Goal: Find specific page/section: Find specific page/section

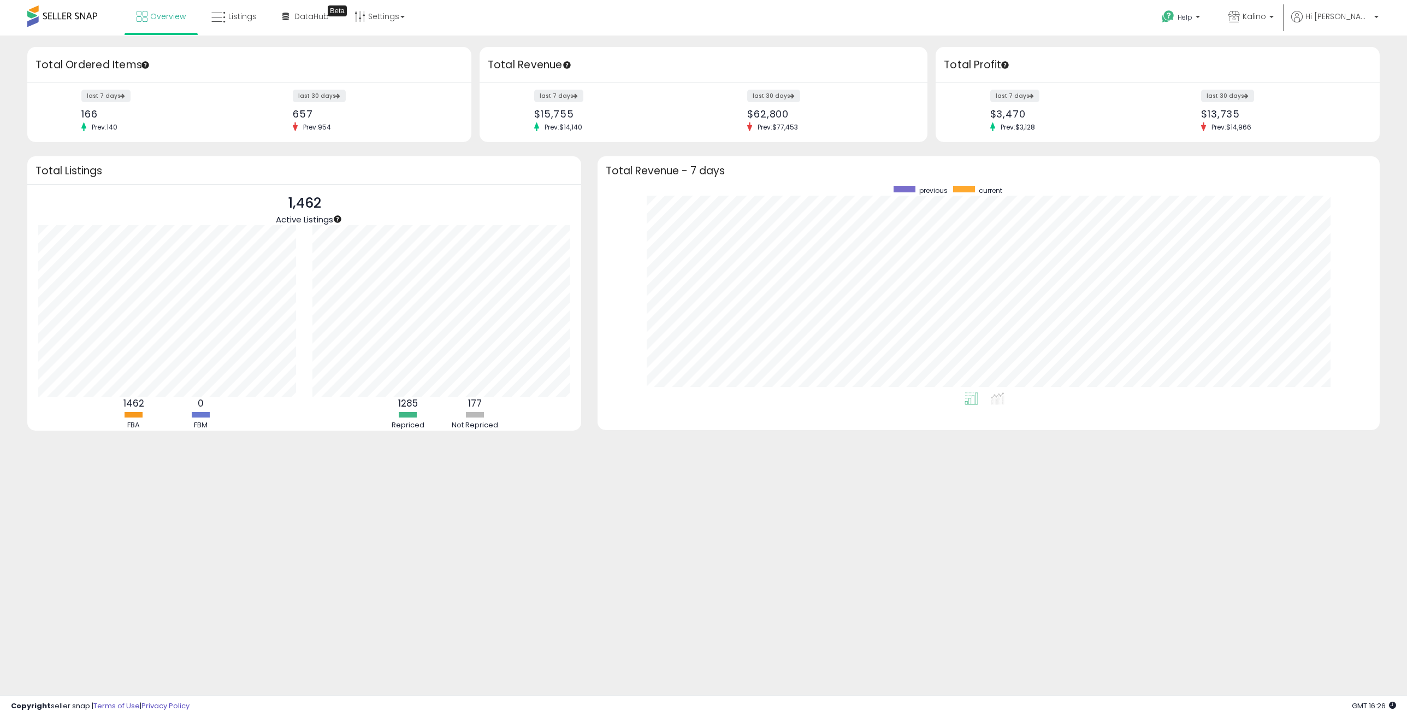
scroll to position [206, 760]
click at [940, 39] on div "Retrieving insights data.. Retrieving overview data.. Total Ordered Items last …" at bounding box center [703, 262] width 1407 height 453
click at [225, 5] on link "Listings" at bounding box center [234, 16] width 62 height 33
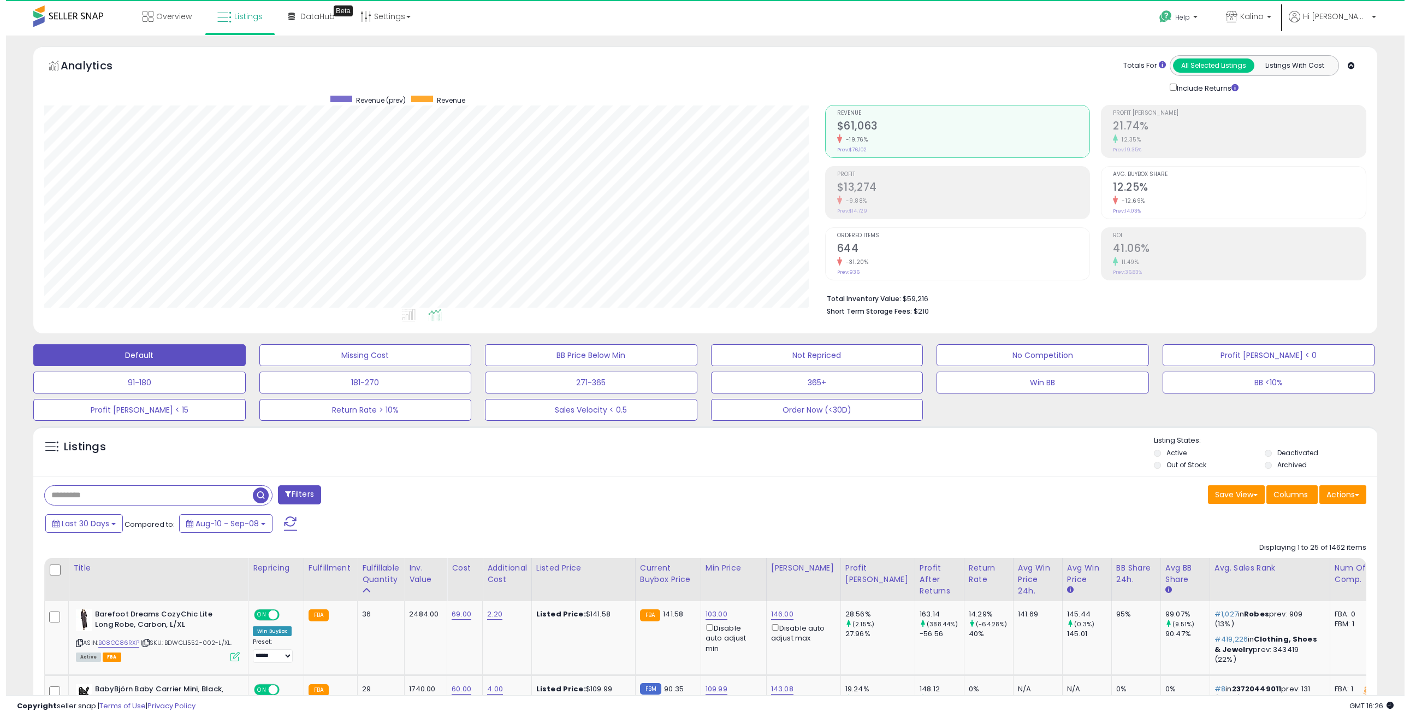
scroll to position [224, 781]
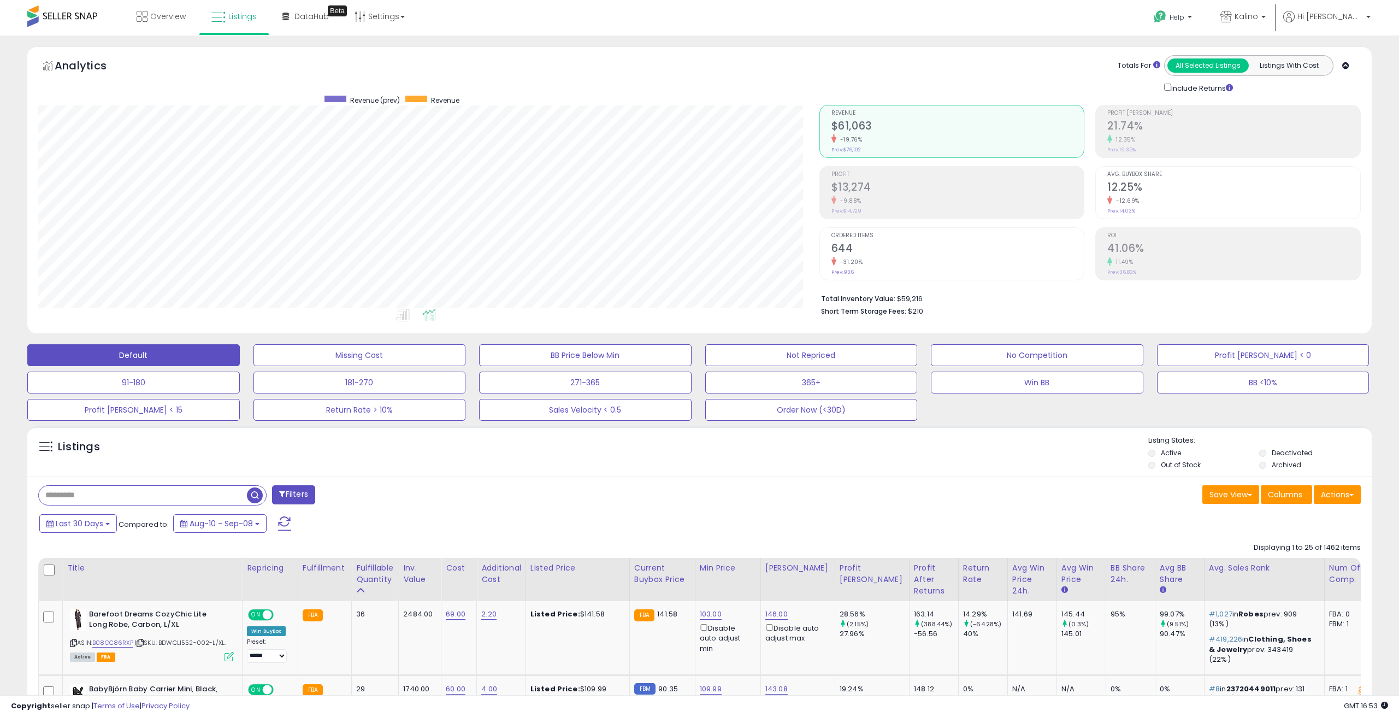
click at [737, 506] on div "Save View Save As New View Update Current View Columns Actions Import Export Vi…" at bounding box center [1035, 495] width 670 height 21
